Goal: Transaction & Acquisition: Purchase product/service

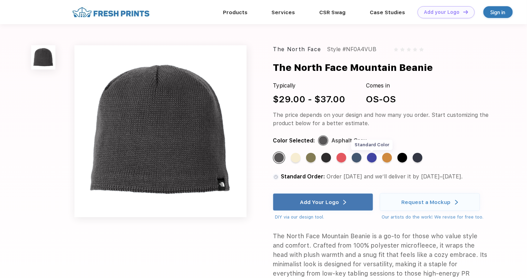
click at [372, 159] on div "Standard Color" at bounding box center [372, 158] width 10 height 10
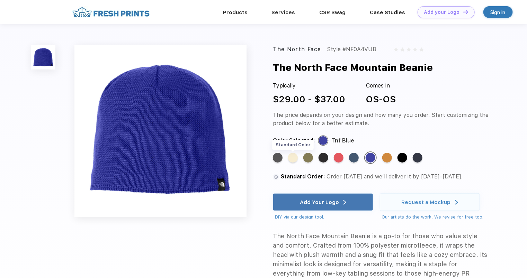
click at [293, 159] on div "Standard Color" at bounding box center [293, 158] width 10 height 10
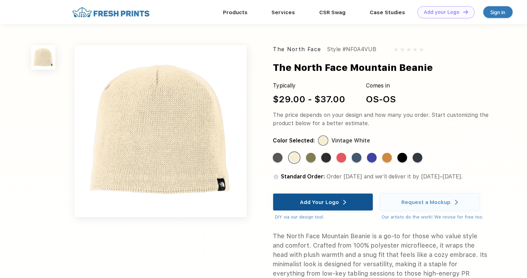
click at [321, 199] on div "Add Your Logo" at bounding box center [319, 202] width 39 height 7
